Goal: Navigation & Orientation: Find specific page/section

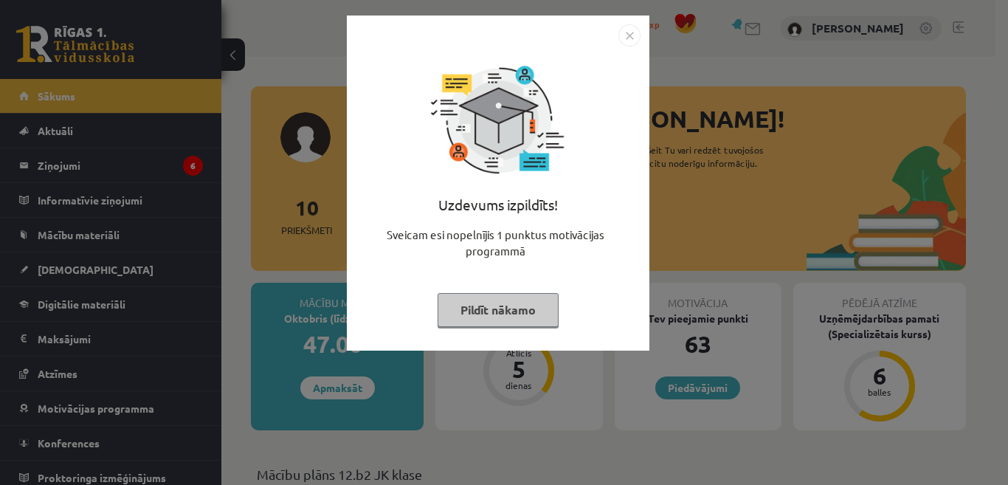
click at [489, 310] on button "Pildīt nākamo" at bounding box center [498, 310] width 121 height 34
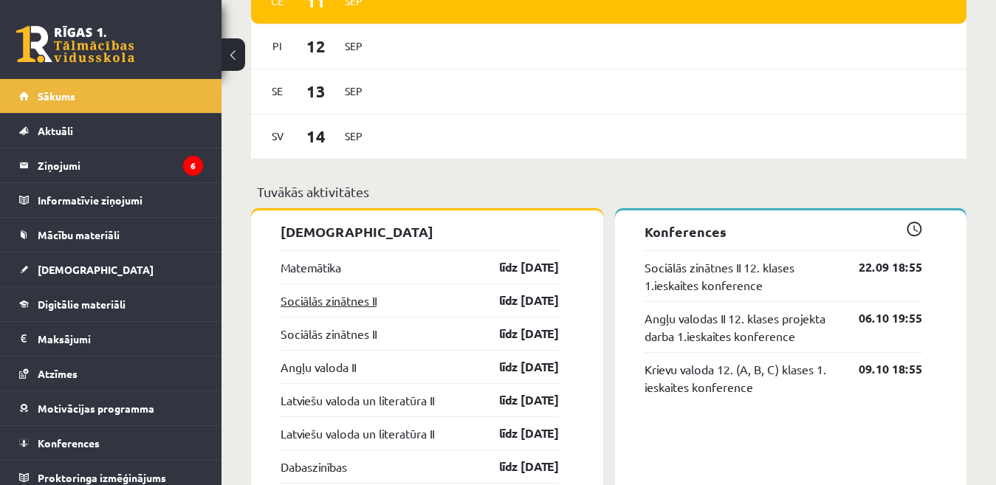
scroll to position [1107, 0]
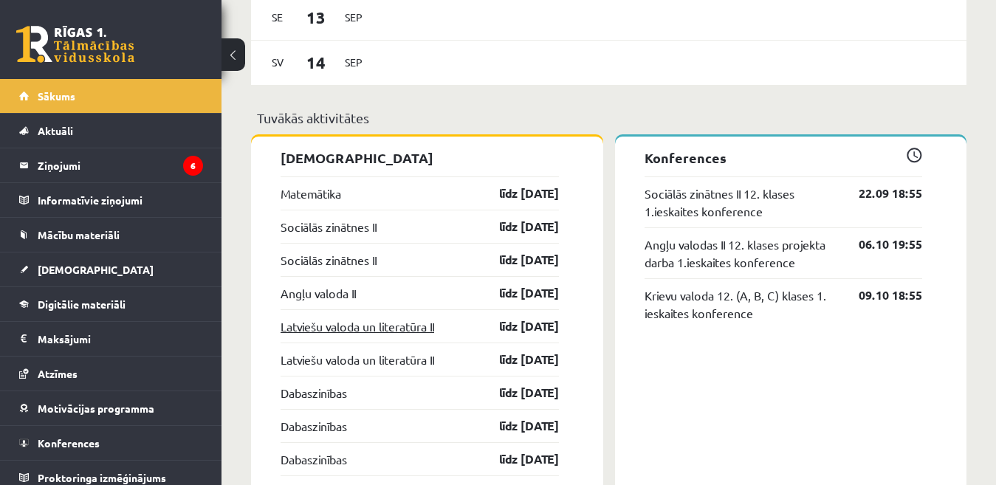
click at [314, 331] on link "Latviešu valoda un literatūra II" at bounding box center [358, 326] width 154 height 18
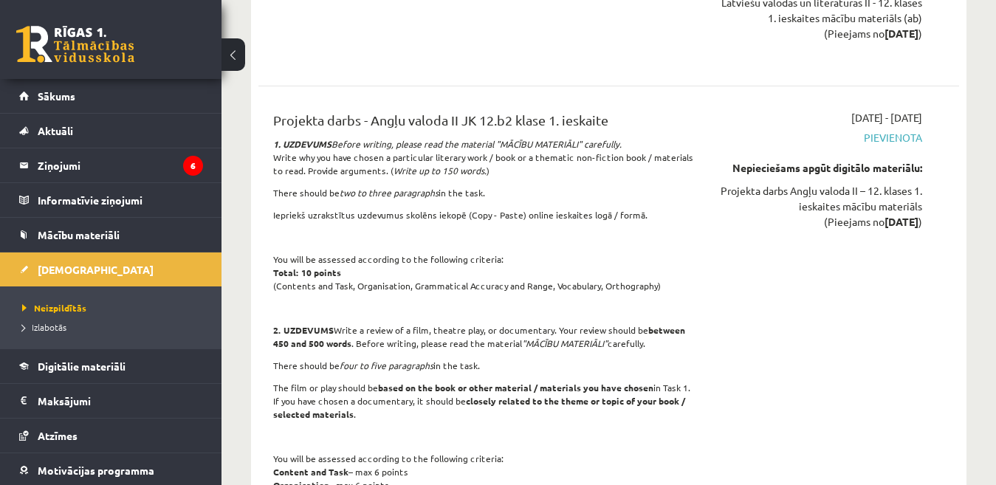
scroll to position [3470, 0]
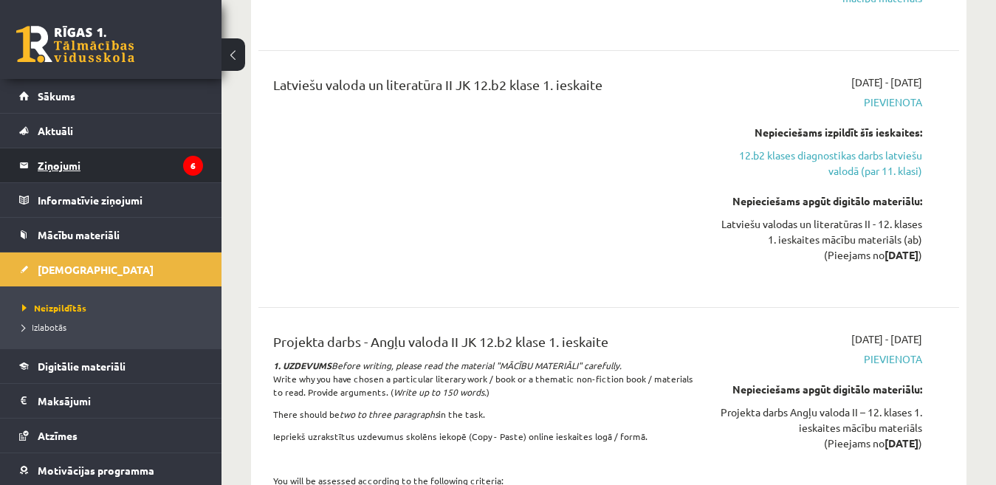
click at [71, 168] on legend "Ziņojumi 6" at bounding box center [120, 165] width 165 height 34
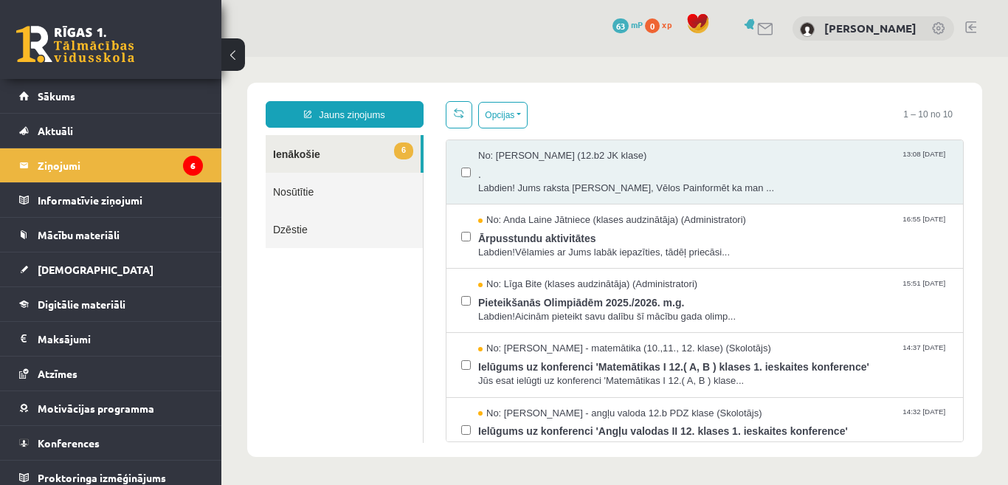
click at [969, 24] on link at bounding box center [971, 27] width 11 height 12
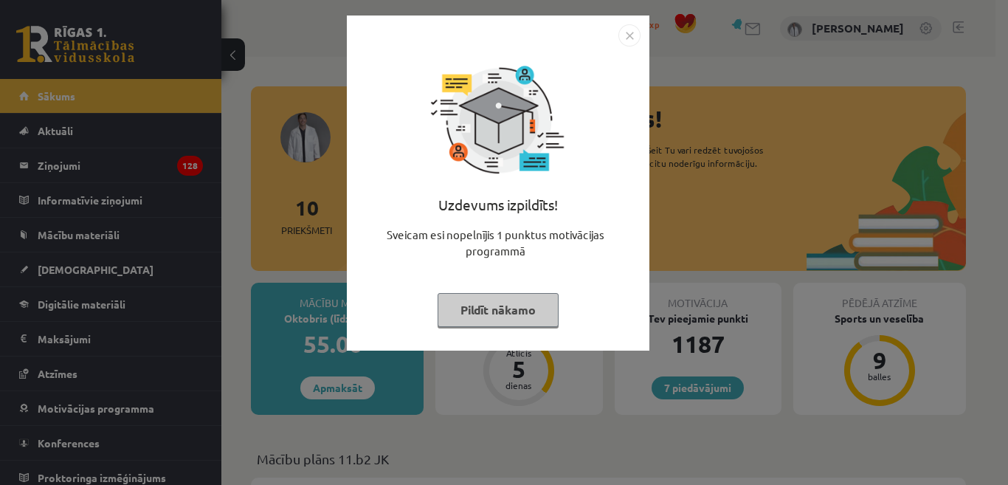
click at [477, 305] on button "Pildīt nākamo" at bounding box center [498, 310] width 121 height 34
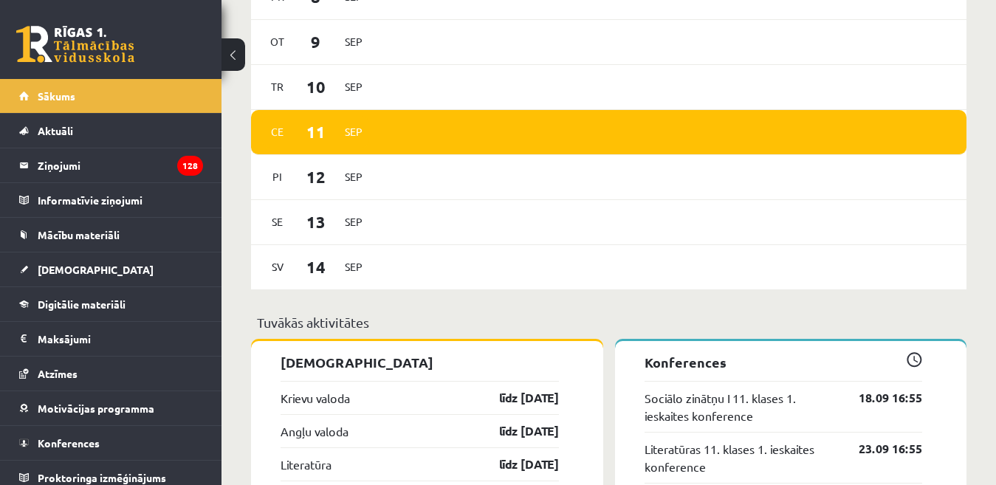
scroll to position [960, 0]
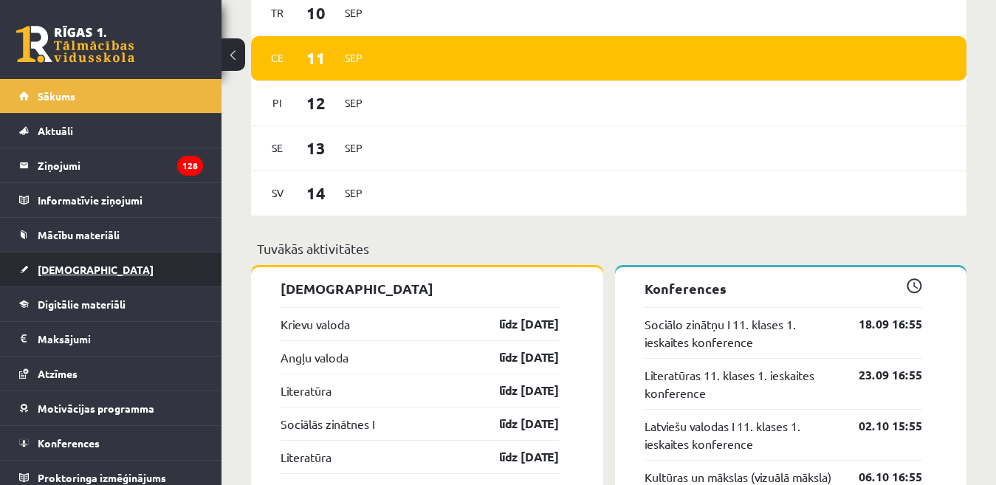
click at [74, 272] on span "[DEMOGRAPHIC_DATA]" at bounding box center [96, 269] width 116 height 13
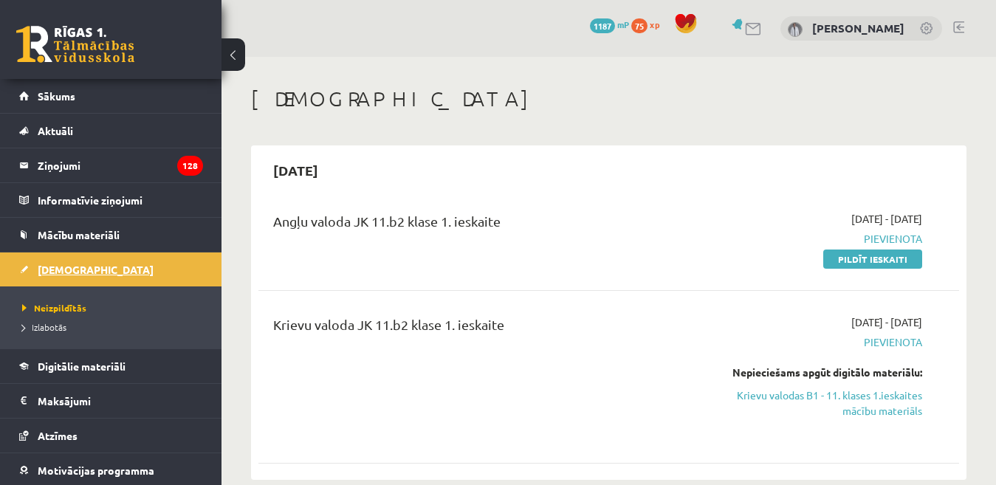
click at [61, 269] on span "[DEMOGRAPHIC_DATA]" at bounding box center [96, 269] width 116 height 13
click at [47, 96] on span "Sākums" at bounding box center [57, 95] width 38 height 13
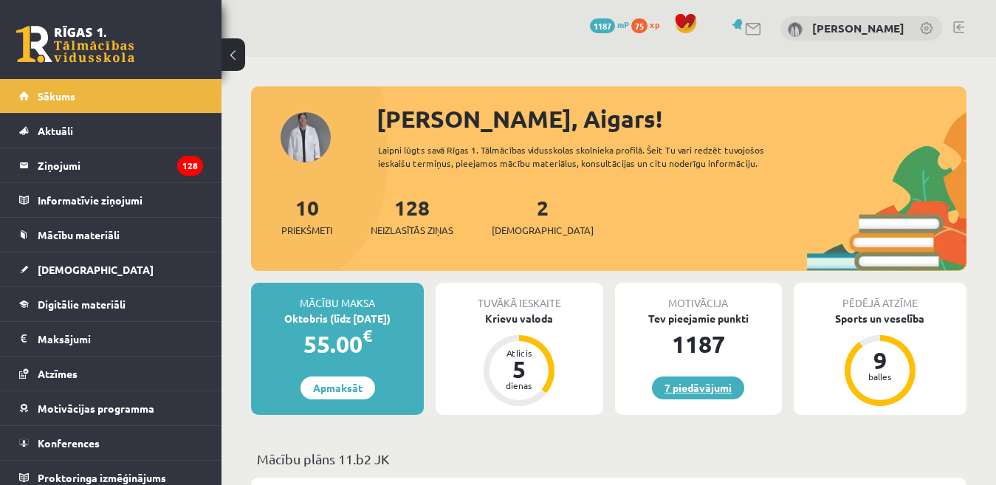
click at [712, 391] on link "7 piedāvājumi" at bounding box center [698, 387] width 92 height 23
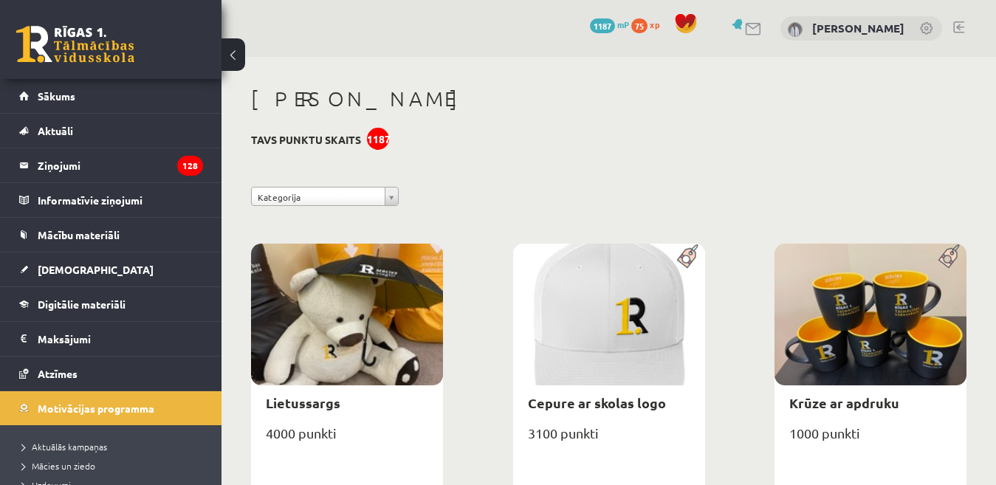
click at [960, 31] on link at bounding box center [958, 27] width 11 height 12
